Goal: Information Seeking & Learning: Learn about a topic

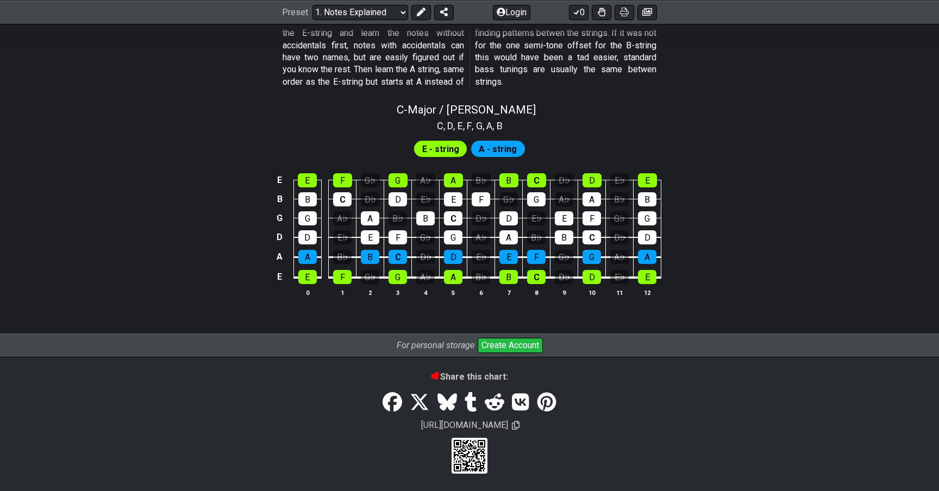
scroll to position [1018, 0]
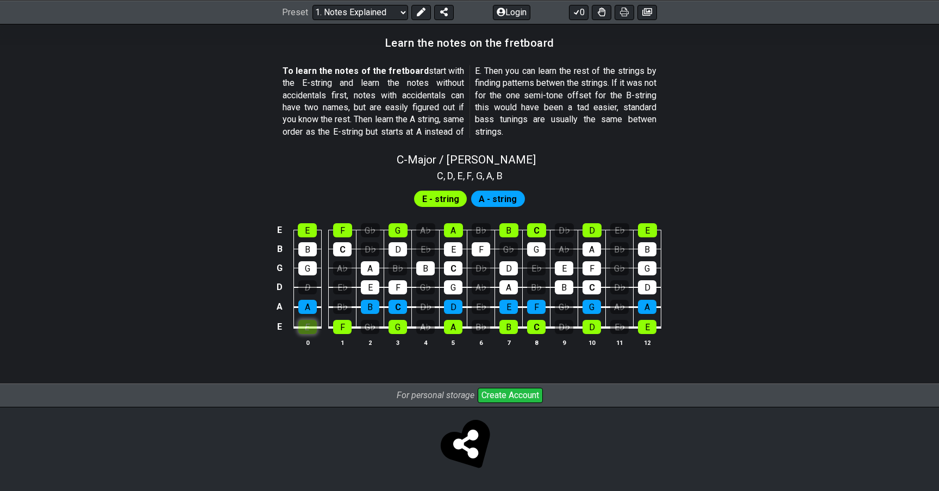
scroll to position [969, 0]
click at [315, 282] on tbody "E E F G♭ G A♭ A B♭ B C D♭ D E♭ E B B C D♭ D E♭ E F G♭ G A♭ A B♭ B G G A♭ A B♭ B…" at bounding box center [467, 276] width 388 height 128
click at [341, 329] on div "F" at bounding box center [342, 328] width 18 height 14
click at [338, 249] on div "C" at bounding box center [342, 250] width 18 height 14
click at [340, 225] on div "F" at bounding box center [342, 231] width 19 height 14
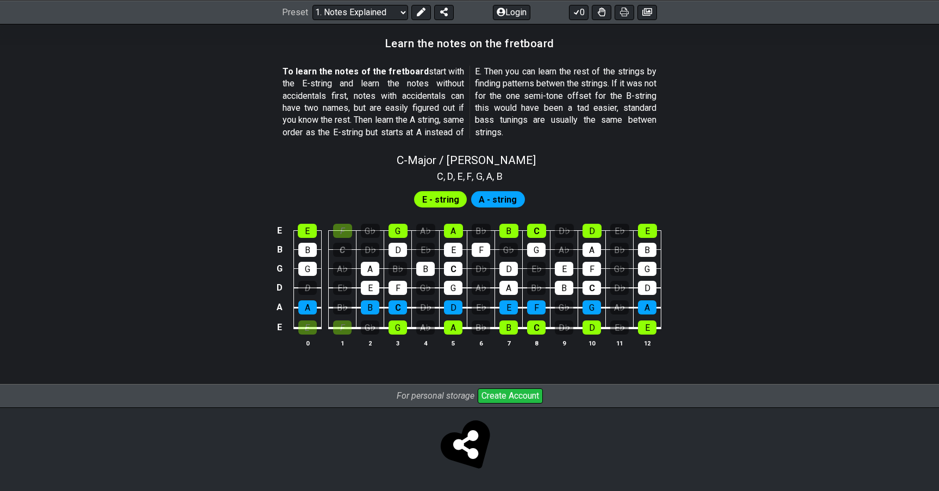
click at [441, 193] on span "E - string" at bounding box center [440, 200] width 37 height 16
click at [441, 204] on span "E - string" at bounding box center [440, 200] width 37 height 16
click at [473, 199] on div "A - string" at bounding box center [498, 199] width 54 height 16
click at [485, 199] on span "A - string" at bounding box center [498, 200] width 38 height 16
